Goal: Navigation & Orientation: Find specific page/section

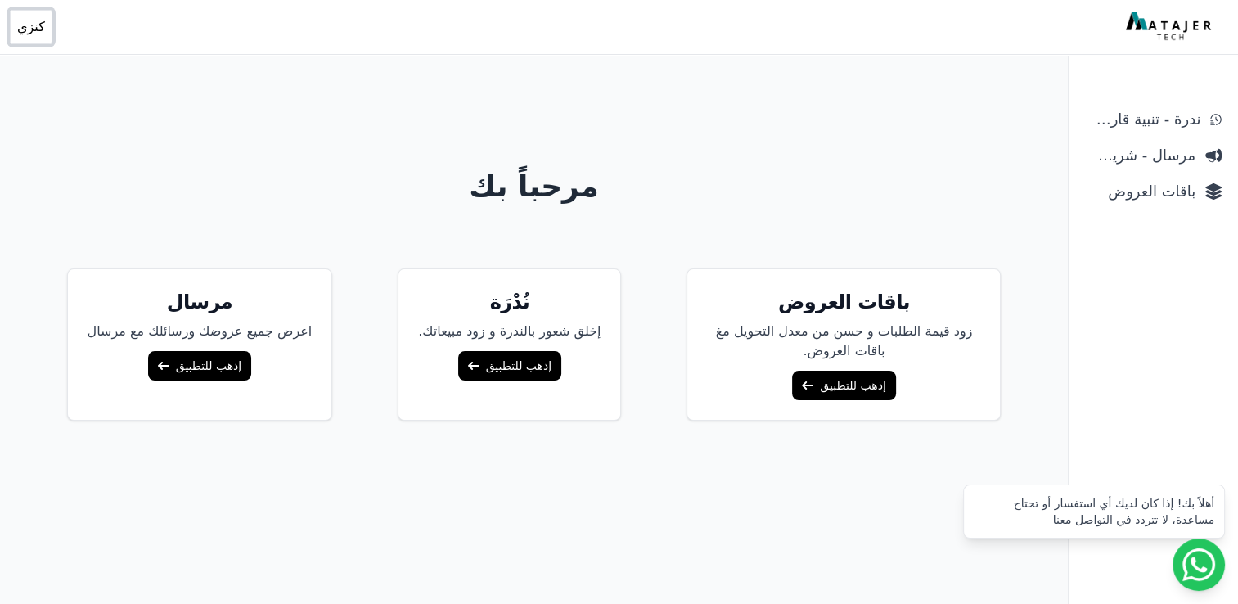
click at [27, 34] on span "كنزي" at bounding box center [31, 27] width 28 height 20
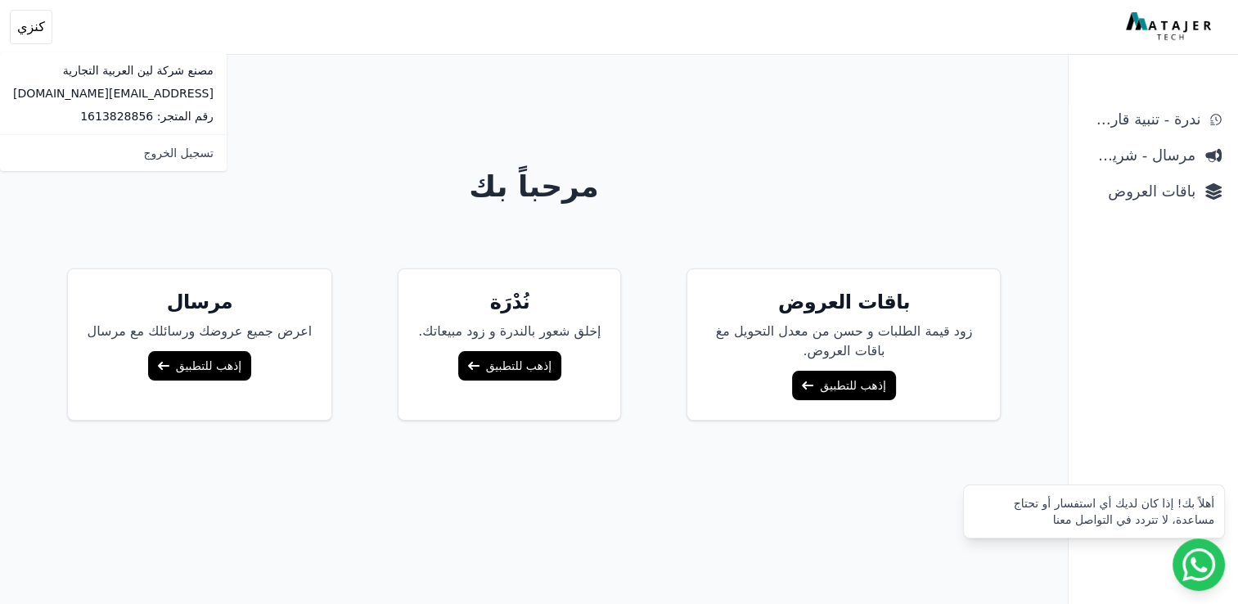
click at [80, 114] on p "رقم المتجر: 1613828856" at bounding box center [113, 116] width 200 height 16
copy p "1613828856"
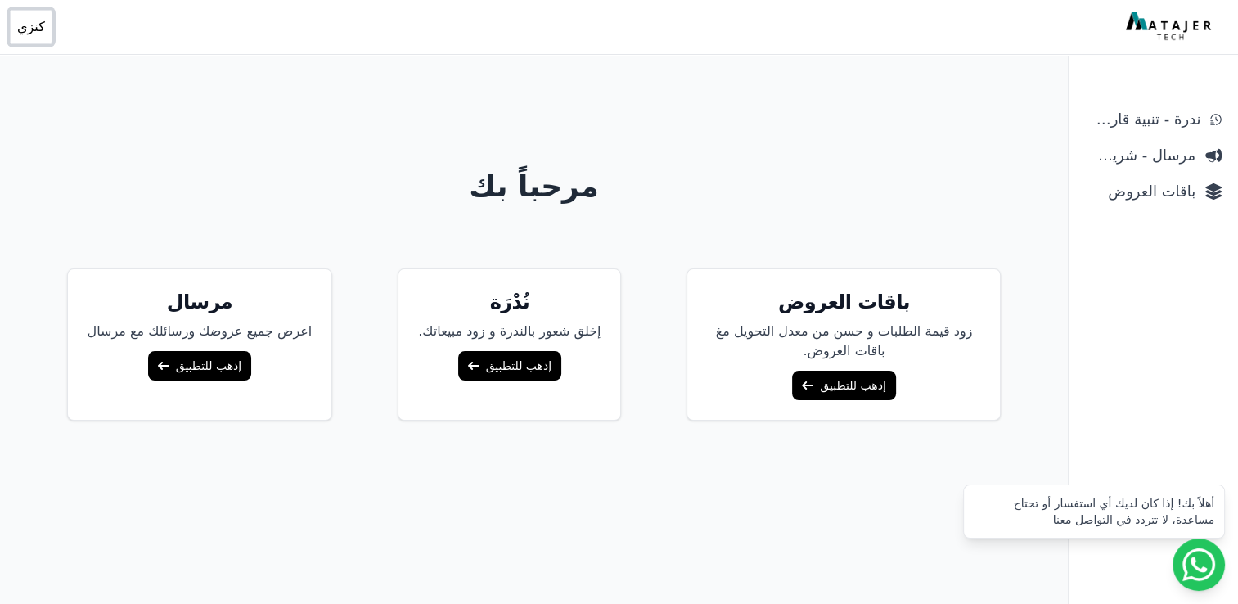
click at [20, 25] on span "كنزي" at bounding box center [31, 27] width 28 height 20
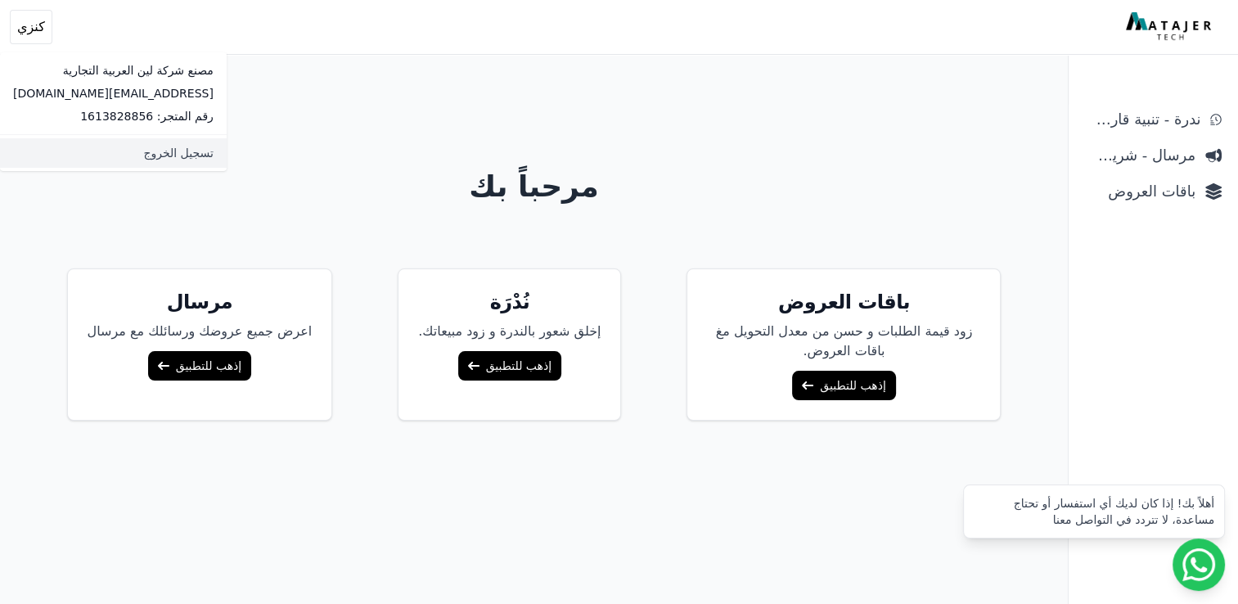
click at [160, 160] on link "تسجيل الخروج" at bounding box center [113, 152] width 227 height 29
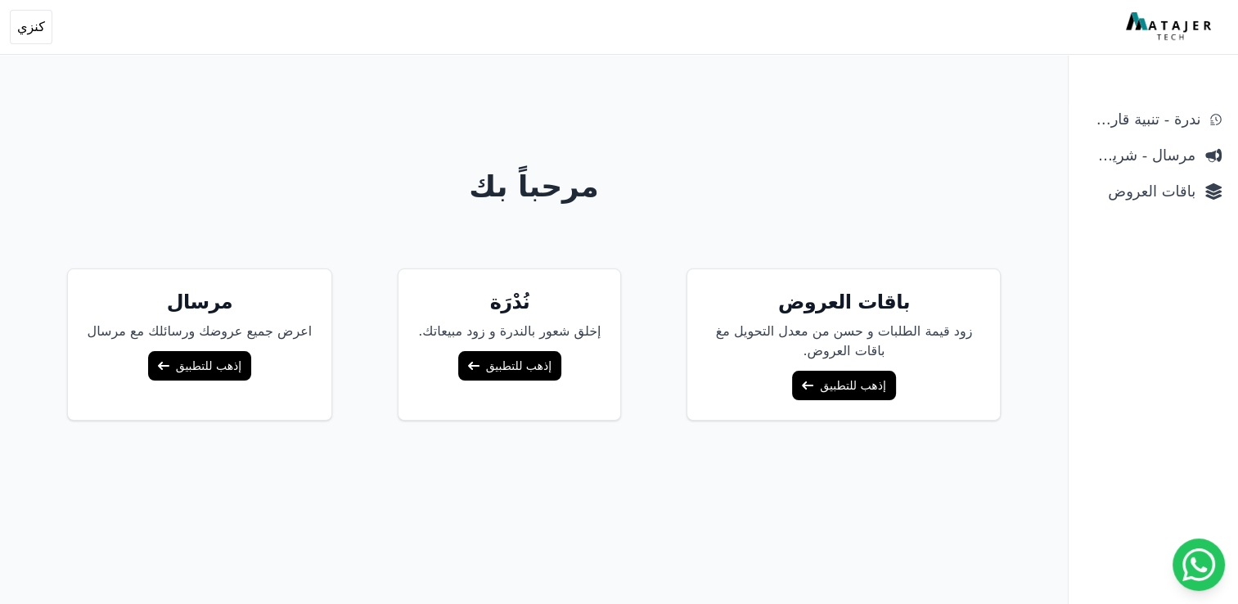
click at [853, 206] on div "مرحباً بك باقات العروض زود قيمة الطلبات و حسن من معدل التحويل مغ باقات العروض. …" at bounding box center [534, 367] width 1047 height 604
click at [1104, 169] on link "مرسال - شريط دعاية" at bounding box center [1153, 155] width 150 height 29
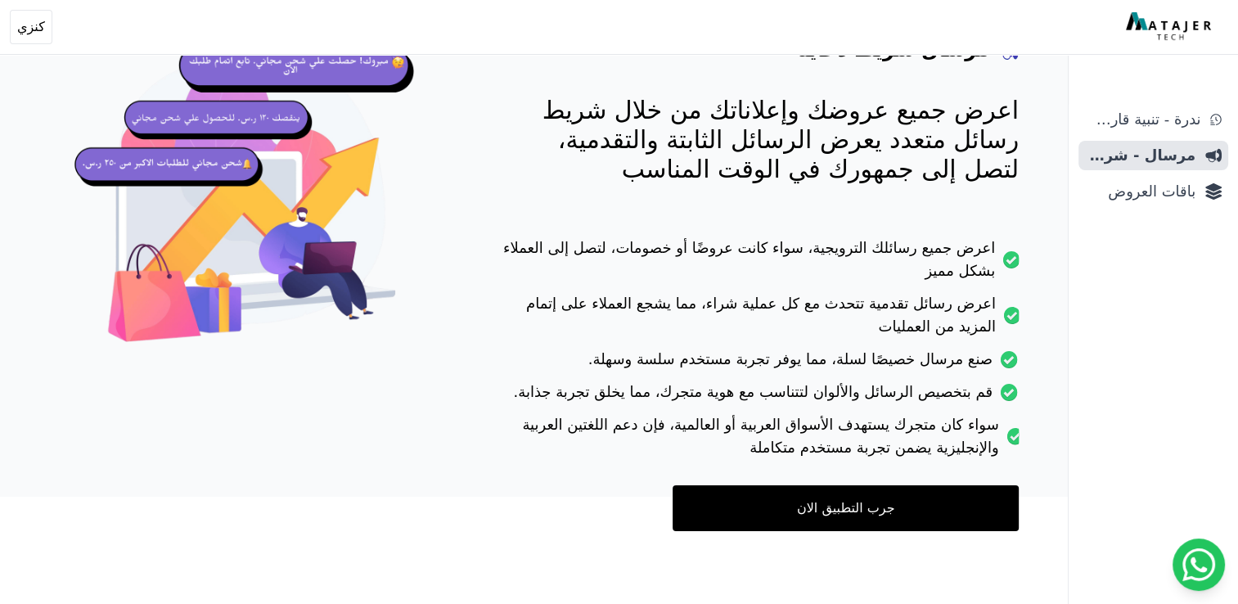
scroll to position [178, 0]
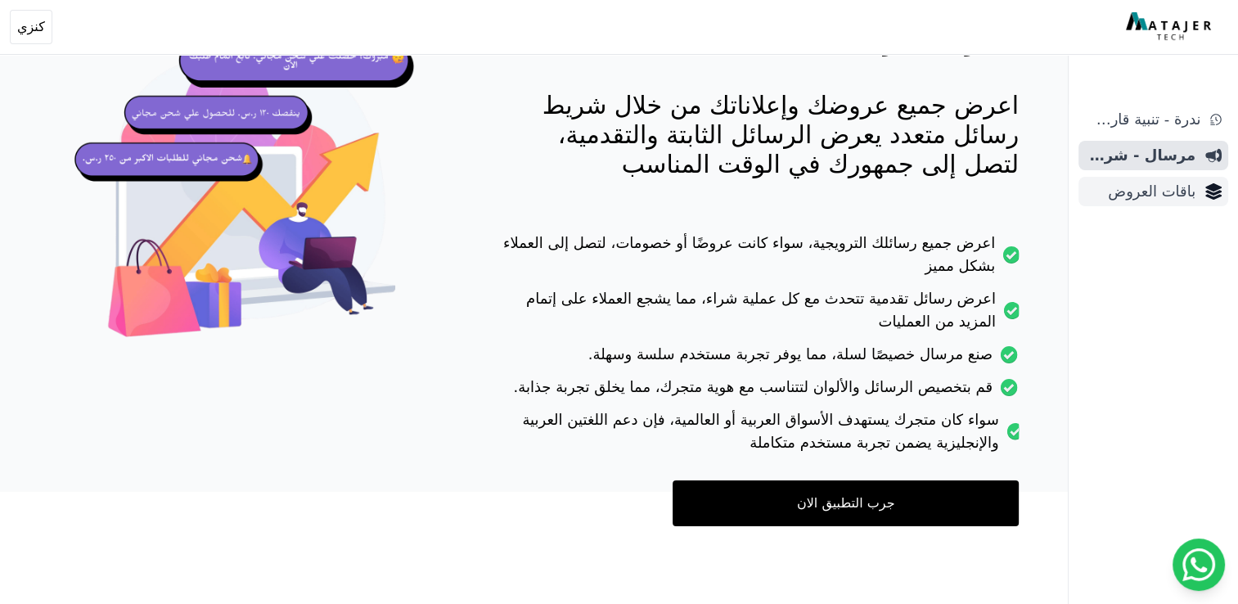
click at [1168, 177] on link "باقات العروض" at bounding box center [1153, 191] width 150 height 29
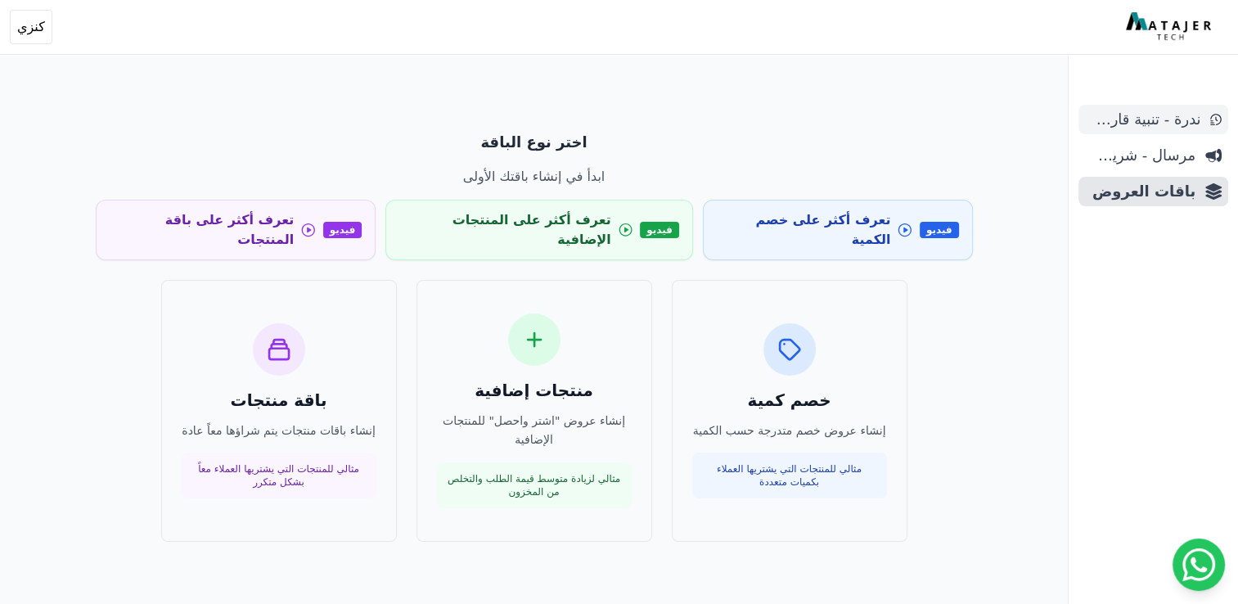
click at [1170, 121] on span "ندرة - تنبية قارب علي النفاذ" at bounding box center [1142, 119] width 115 height 23
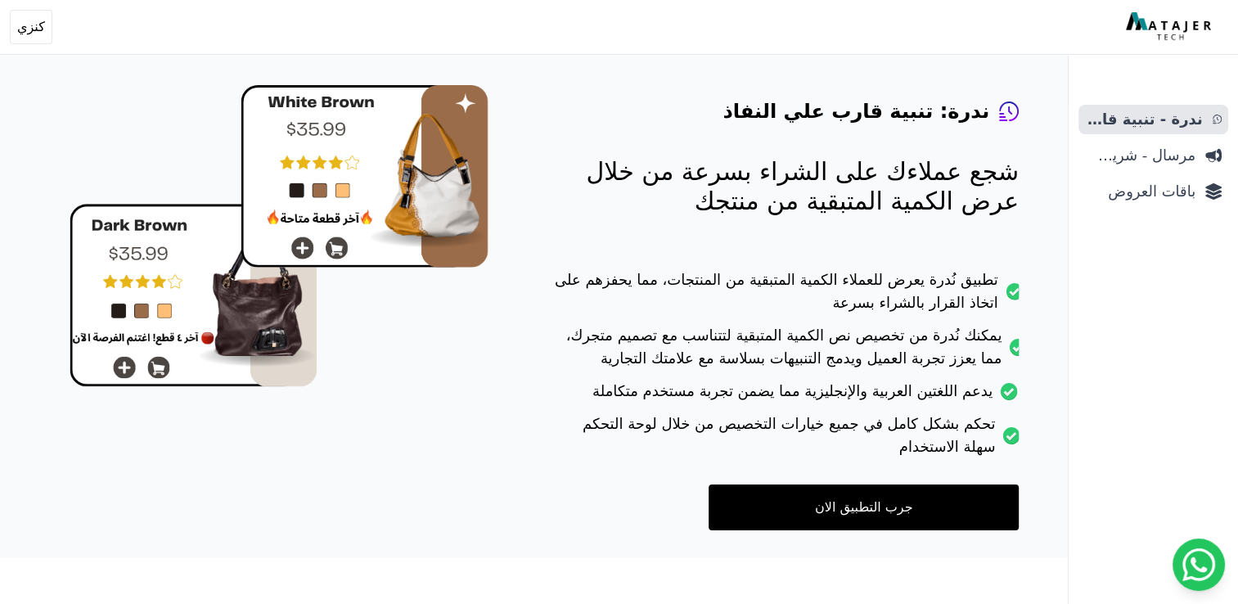
scroll to position [115, 0]
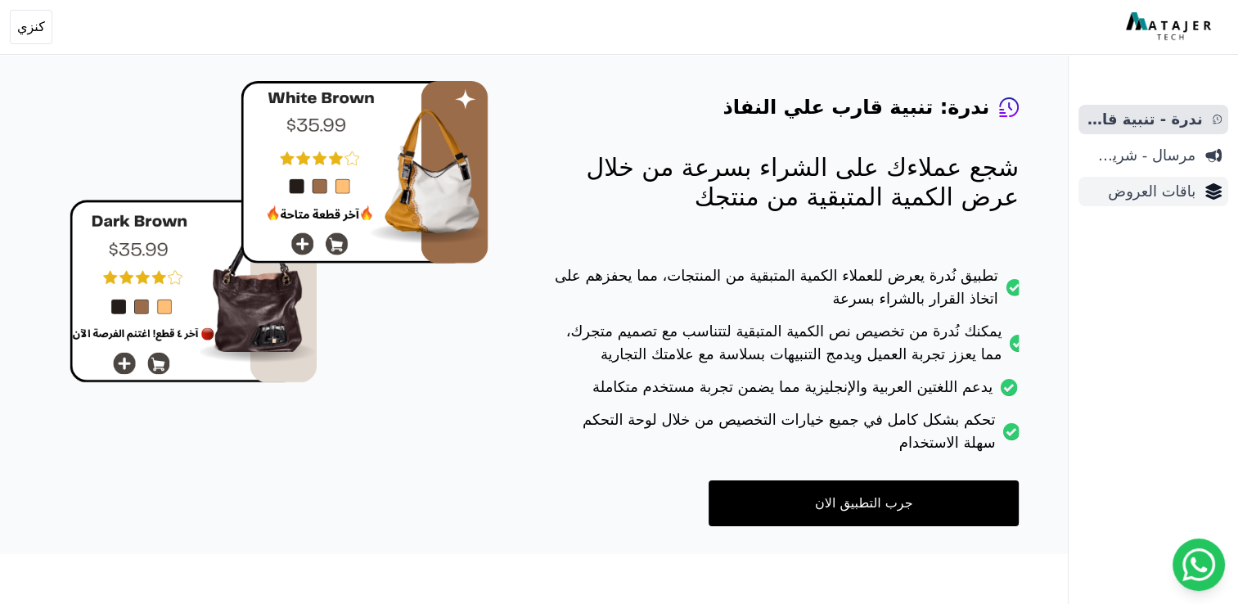
click at [1119, 191] on span "باقات العروض" at bounding box center [1140, 191] width 110 height 23
